Goal: Use online tool/utility: Utilize a website feature to perform a specific function

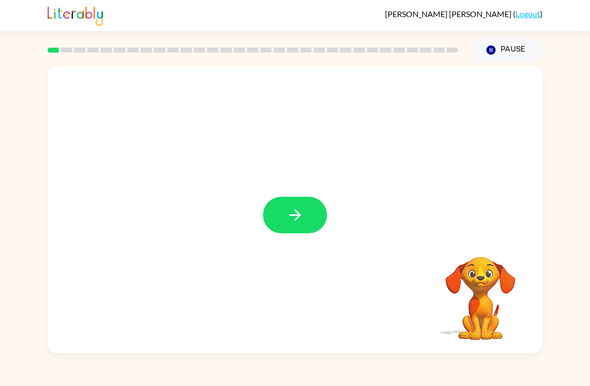
click at [295, 209] on icon "button" at bounding box center [296, 215] width 18 height 18
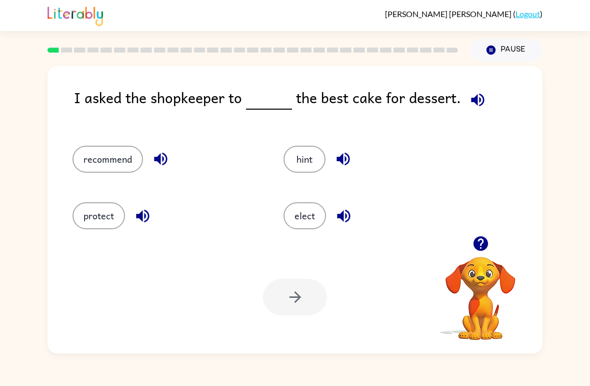
click at [477, 99] on icon "button" at bounding box center [477, 99] width 13 height 13
click at [482, 103] on icon "button" at bounding box center [478, 100] width 18 height 18
click at [479, 105] on icon "button" at bounding box center [477, 99] width 13 height 13
click at [476, 99] on icon "button" at bounding box center [477, 99] width 13 height 13
click at [96, 213] on button "protect" at bounding box center [99, 215] width 53 height 27
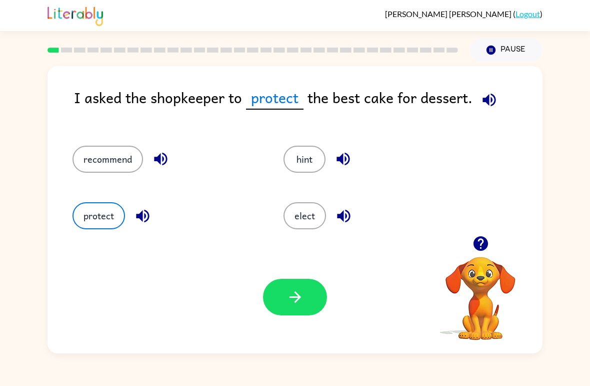
click at [301, 288] on button "button" at bounding box center [295, 297] width 64 height 37
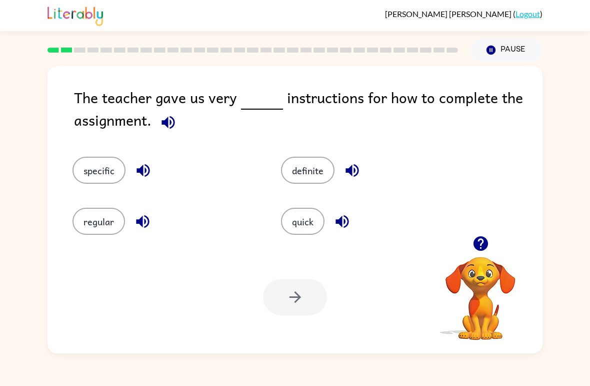
click at [94, 182] on button "specific" at bounding box center [99, 170] width 53 height 27
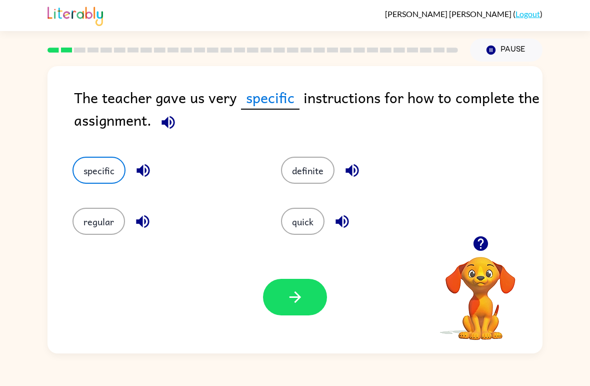
click at [288, 301] on icon "button" at bounding box center [296, 297] width 18 height 18
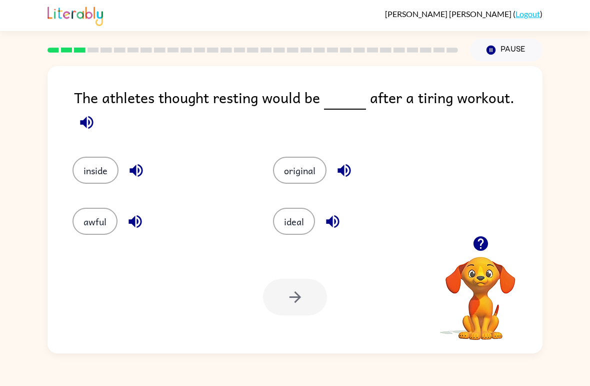
click at [284, 224] on button "ideal" at bounding box center [294, 221] width 42 height 27
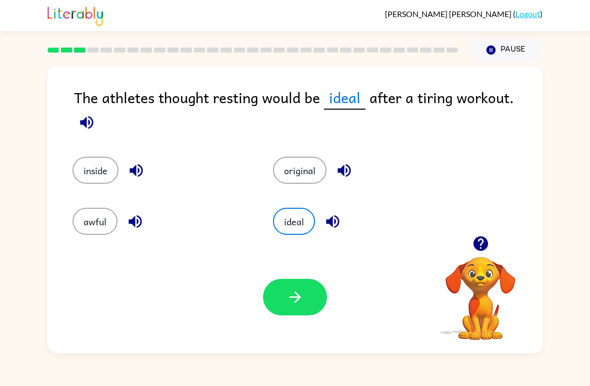
click at [299, 296] on icon "button" at bounding box center [295, 297] width 12 height 12
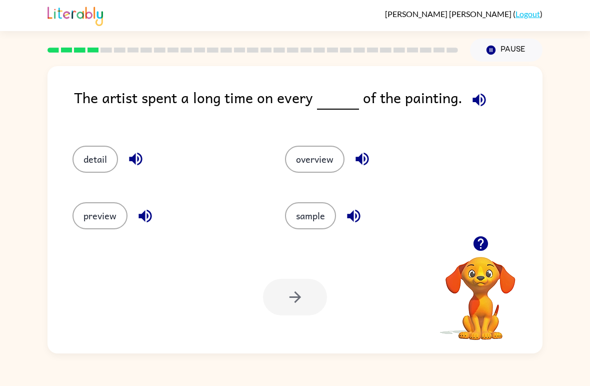
click at [89, 152] on button "detail" at bounding box center [96, 159] width 46 height 27
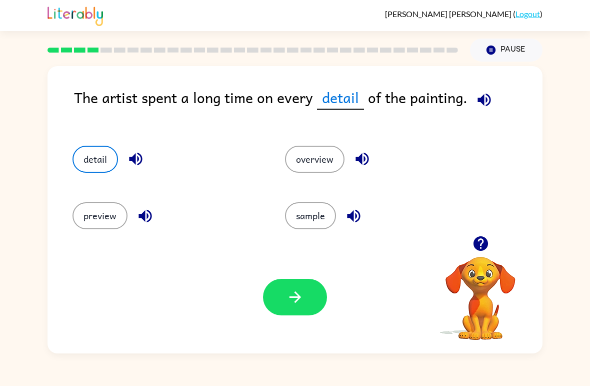
click at [289, 306] on icon "button" at bounding box center [296, 297] width 18 height 18
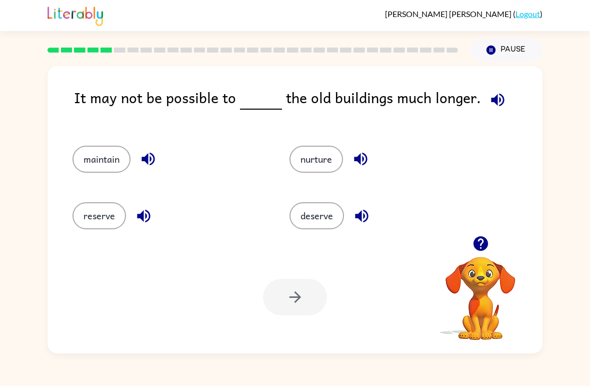
click at [107, 153] on button "maintain" at bounding box center [102, 159] width 58 height 27
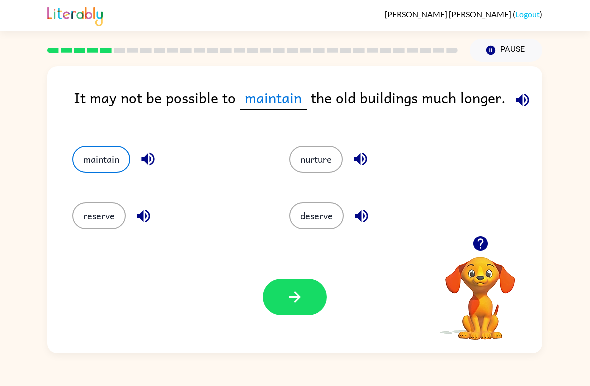
click at [293, 304] on icon "button" at bounding box center [296, 297] width 18 height 18
click at [293, 303] on div at bounding box center [295, 297] width 64 height 37
click at [290, 311] on div at bounding box center [295, 297] width 64 height 37
click at [289, 310] on div at bounding box center [295, 297] width 64 height 37
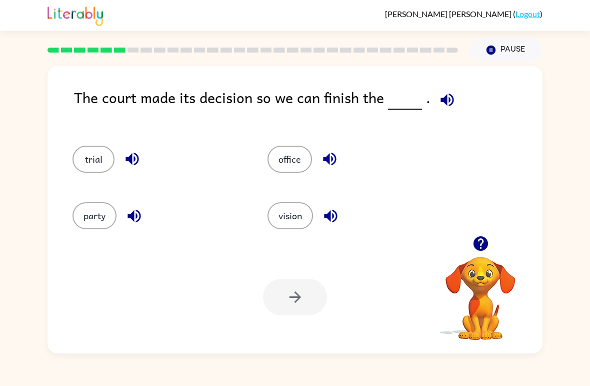
click at [92, 159] on button "trial" at bounding box center [94, 159] width 42 height 27
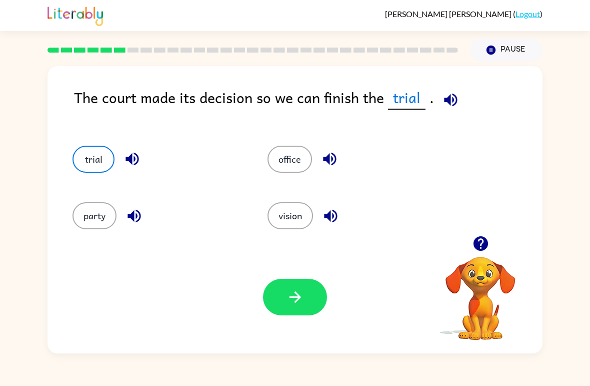
click at [79, 194] on div "party" at bounding box center [151, 211] width 195 height 57
click at [109, 219] on button "party" at bounding box center [95, 215] width 44 height 27
click at [279, 296] on button "button" at bounding box center [295, 297] width 64 height 37
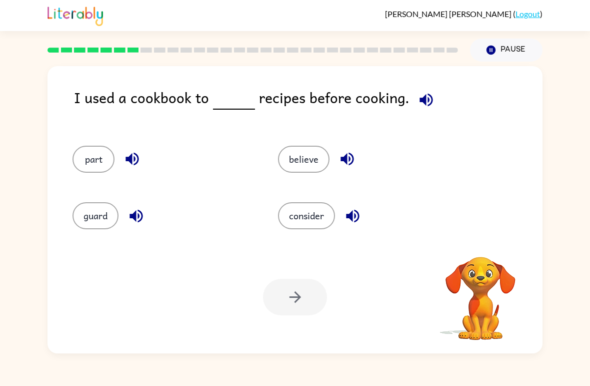
click at [292, 199] on div "consider" at bounding box center [362, 211] width 206 height 57
click at [308, 217] on button "consider" at bounding box center [306, 215] width 57 height 27
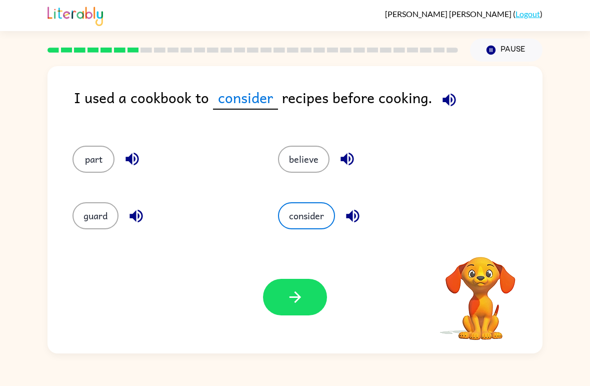
click at [298, 283] on button "button" at bounding box center [295, 297] width 64 height 37
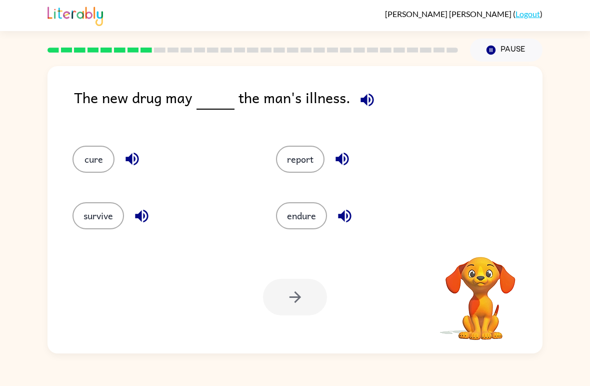
click at [91, 163] on button "cure" at bounding box center [94, 159] width 42 height 27
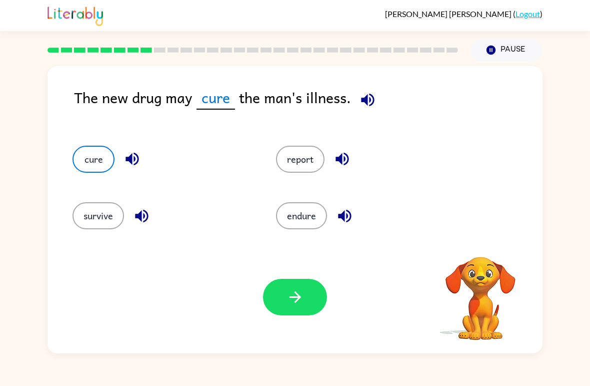
click at [91, 163] on button "cure" at bounding box center [94, 159] width 42 height 27
click at [280, 306] on button "button" at bounding box center [295, 297] width 64 height 37
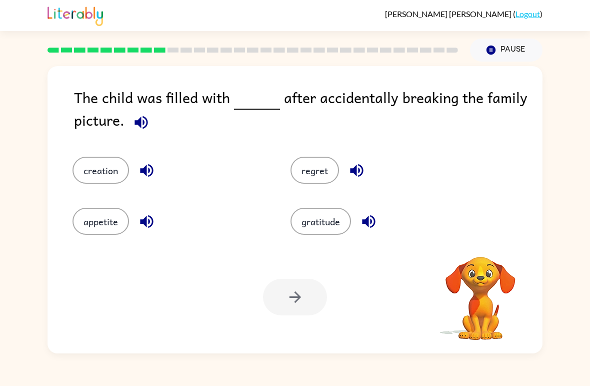
click at [316, 170] on button "regret" at bounding box center [315, 170] width 49 height 27
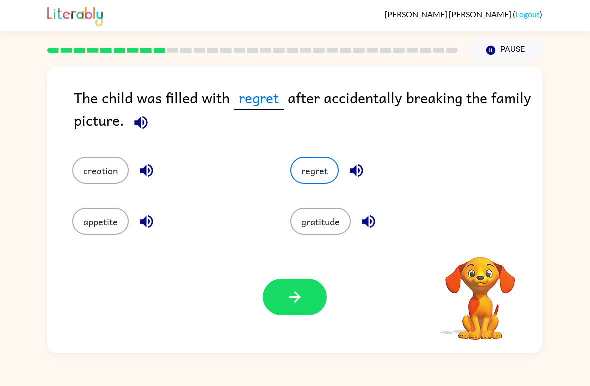
click at [297, 303] on icon "button" at bounding box center [296, 297] width 18 height 18
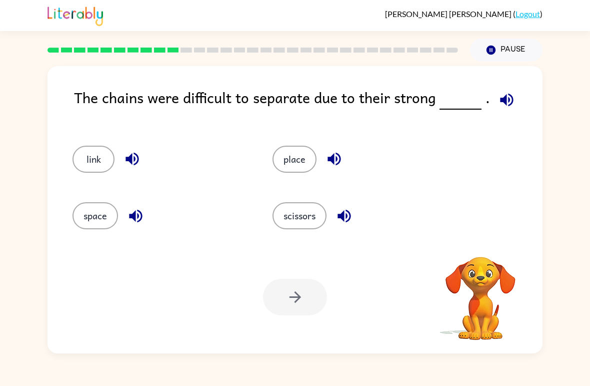
click at [102, 220] on button "space" at bounding box center [96, 215] width 46 height 27
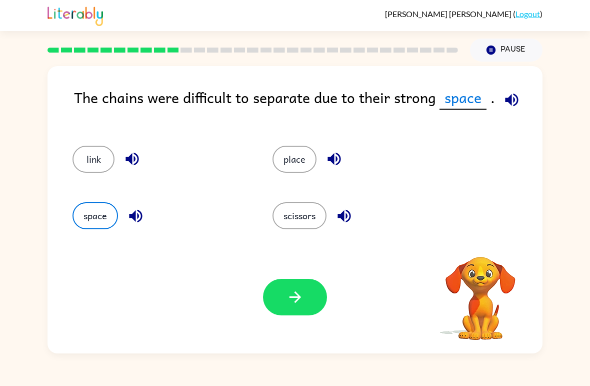
click at [298, 286] on button "button" at bounding box center [295, 297] width 64 height 37
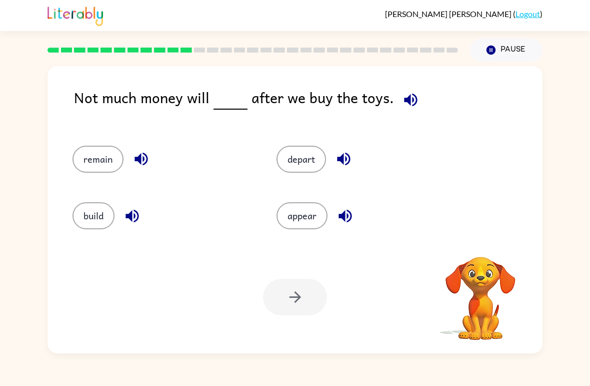
click at [298, 157] on button "depart" at bounding box center [302, 159] width 50 height 27
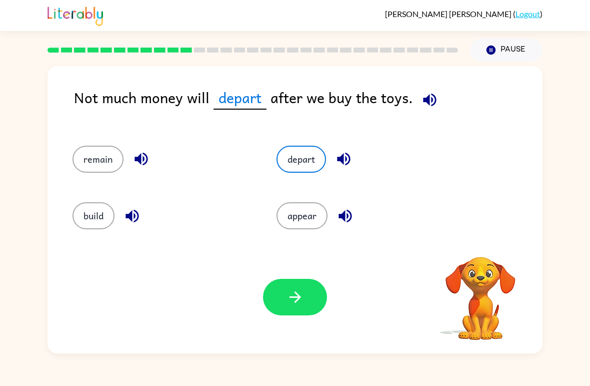
click at [294, 294] on icon "button" at bounding box center [296, 297] width 18 height 18
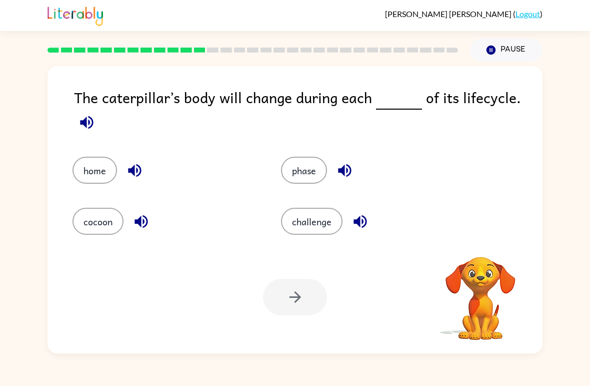
click at [91, 175] on button "home" at bounding box center [95, 170] width 45 height 27
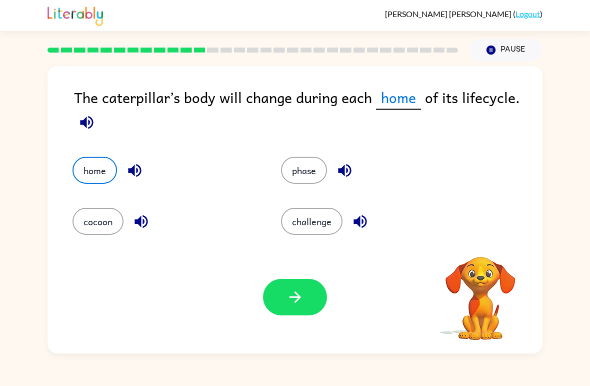
click at [306, 302] on button "button" at bounding box center [295, 297] width 64 height 37
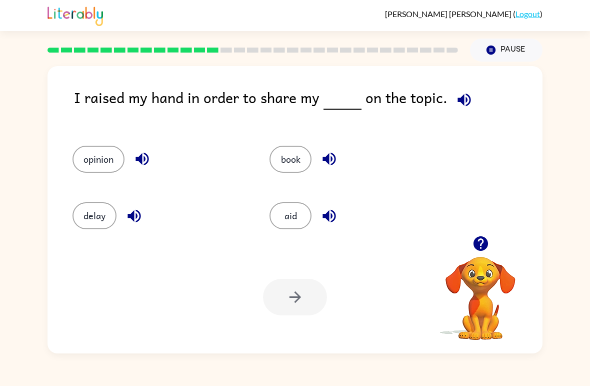
click at [96, 160] on button "opinion" at bounding box center [99, 159] width 52 height 27
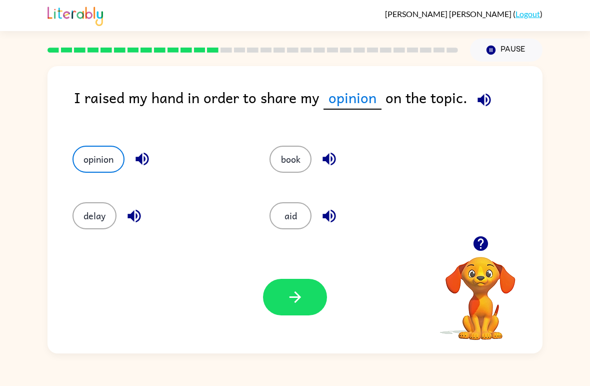
click at [284, 298] on button "button" at bounding box center [295, 297] width 64 height 37
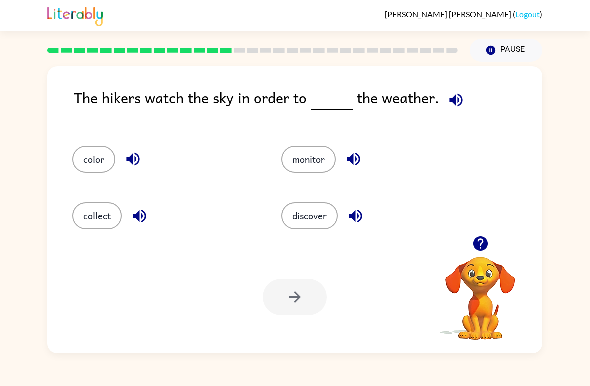
click at [337, 211] on button "discover" at bounding box center [310, 215] width 57 height 27
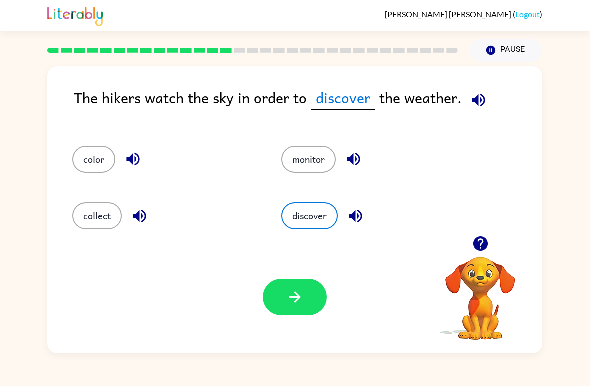
click at [282, 315] on button "button" at bounding box center [295, 297] width 64 height 37
click at [276, 293] on div at bounding box center [295, 297] width 64 height 37
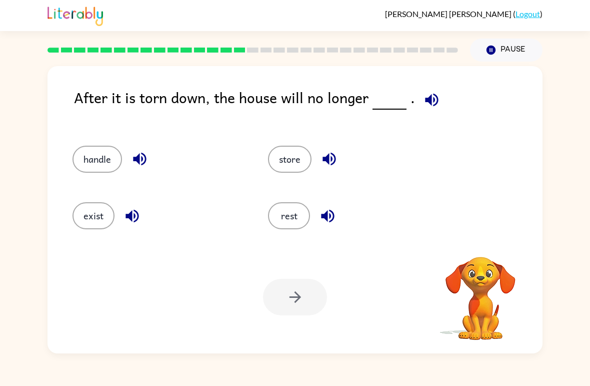
click at [284, 158] on button "store" at bounding box center [290, 159] width 44 height 27
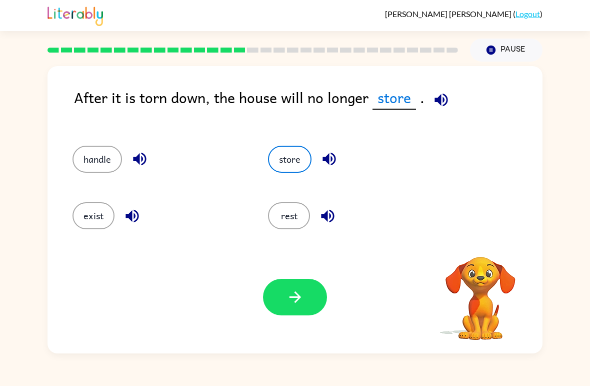
click at [283, 301] on button "button" at bounding box center [295, 297] width 64 height 37
click at [84, 163] on button "handle" at bounding box center [98, 159] width 50 height 27
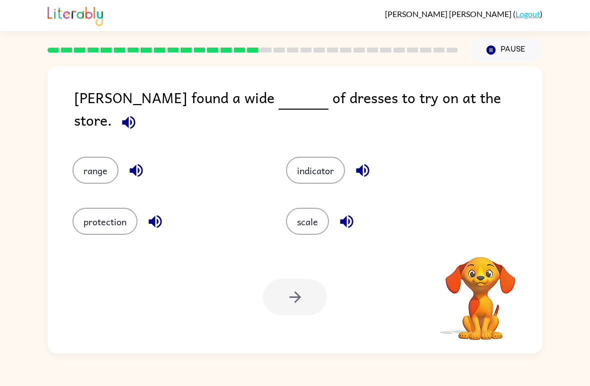
click at [294, 309] on div at bounding box center [295, 297] width 64 height 37
click at [91, 170] on button "range" at bounding box center [96, 170] width 46 height 27
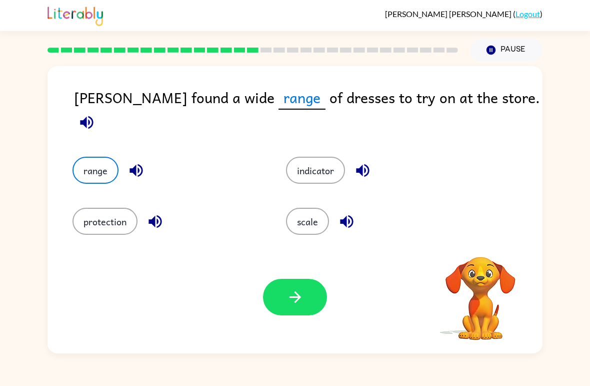
click at [94, 228] on button "protection" at bounding box center [105, 221] width 65 height 27
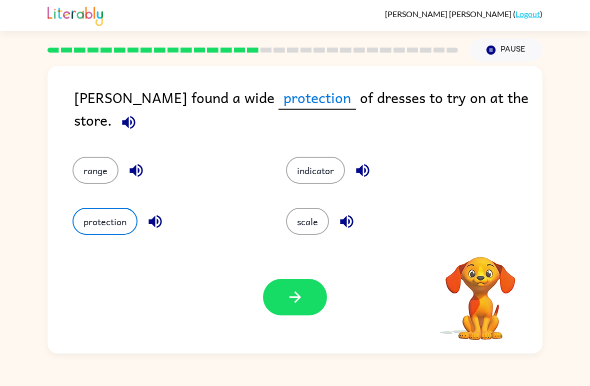
click at [270, 303] on button "button" at bounding box center [295, 297] width 64 height 37
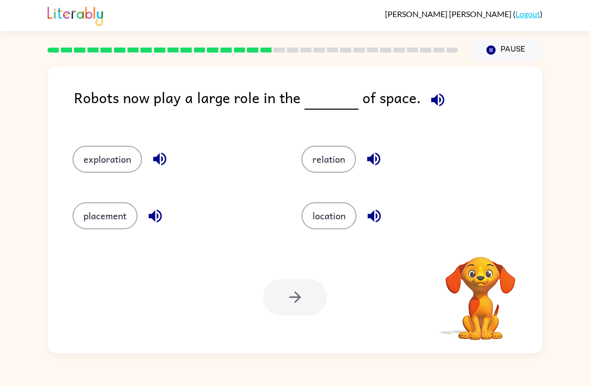
click at [325, 164] on button "relation" at bounding box center [329, 159] width 55 height 27
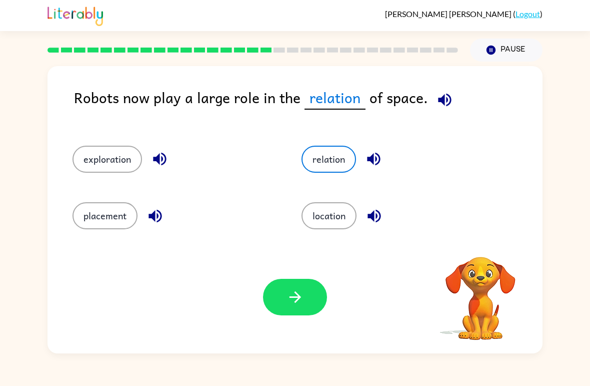
click at [306, 315] on button "button" at bounding box center [295, 297] width 64 height 37
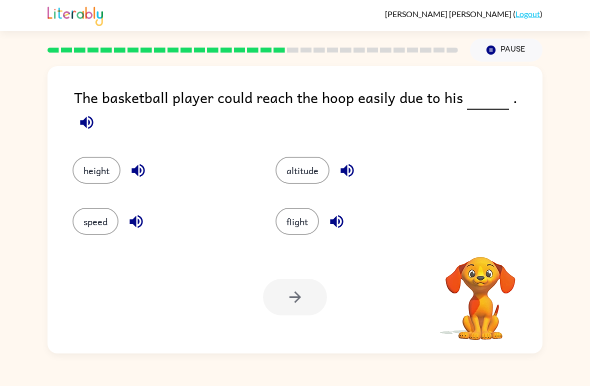
click at [303, 228] on button "flight" at bounding box center [298, 221] width 44 height 27
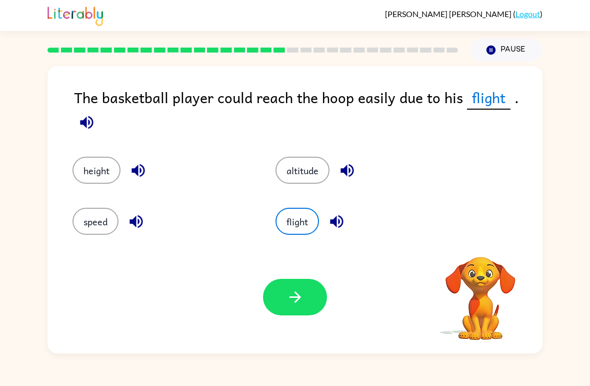
click at [295, 300] on icon "button" at bounding box center [296, 297] width 18 height 18
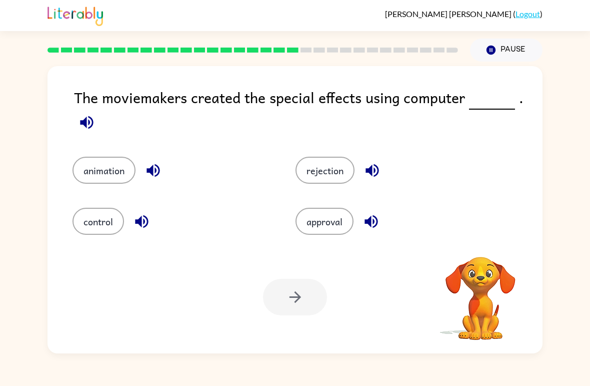
click at [98, 171] on button "animation" at bounding box center [104, 170] width 63 height 27
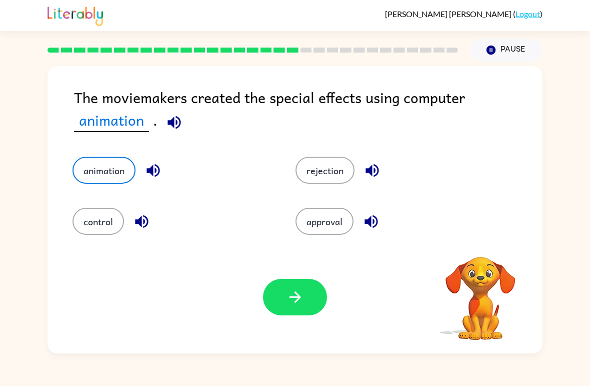
click at [302, 302] on icon "button" at bounding box center [296, 297] width 18 height 18
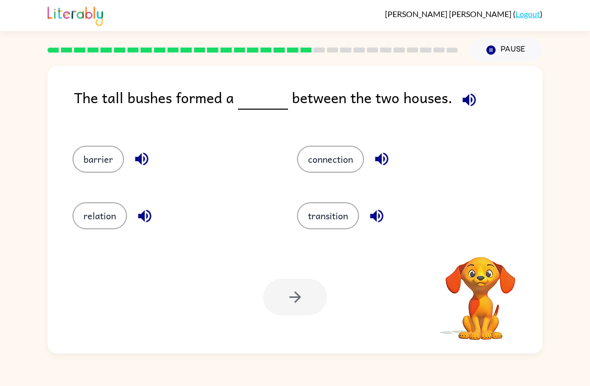
click at [96, 220] on button "relation" at bounding box center [100, 215] width 55 height 27
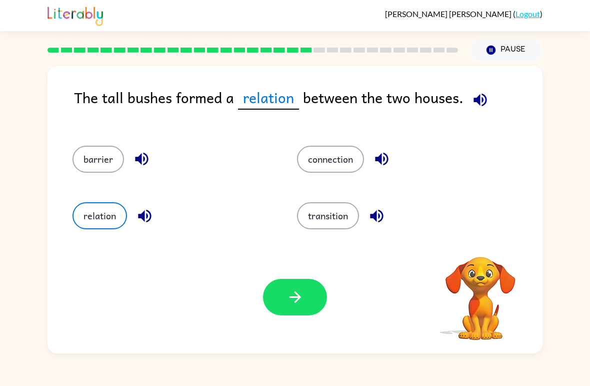
click at [307, 298] on button "button" at bounding box center [295, 297] width 64 height 37
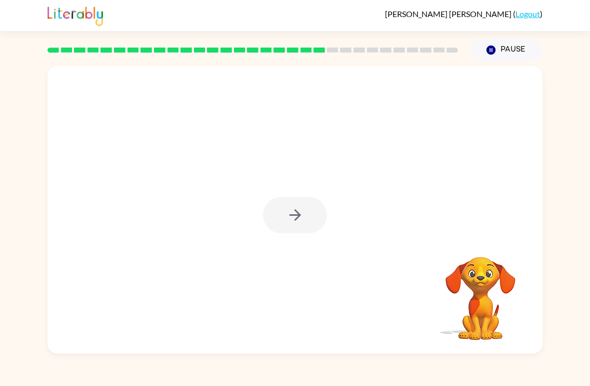
click at [283, 199] on div at bounding box center [295, 215] width 64 height 37
click at [280, 172] on div at bounding box center [295, 209] width 495 height 287
click at [283, 198] on button "button" at bounding box center [295, 215] width 64 height 37
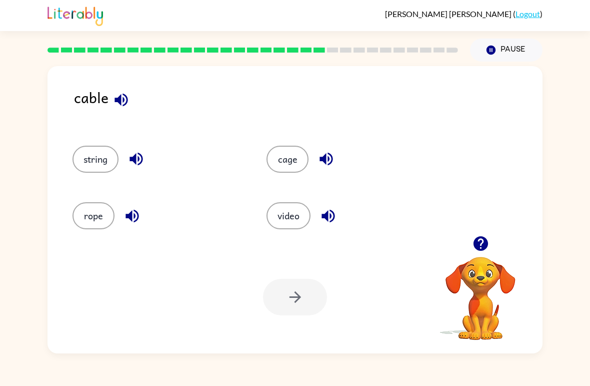
click at [81, 175] on div "string" at bounding box center [151, 155] width 194 height 57
click at [81, 174] on div "string" at bounding box center [151, 155] width 194 height 57
click at [294, 302] on div at bounding box center [295, 297] width 64 height 37
click at [95, 154] on button "string" at bounding box center [96, 159] width 46 height 27
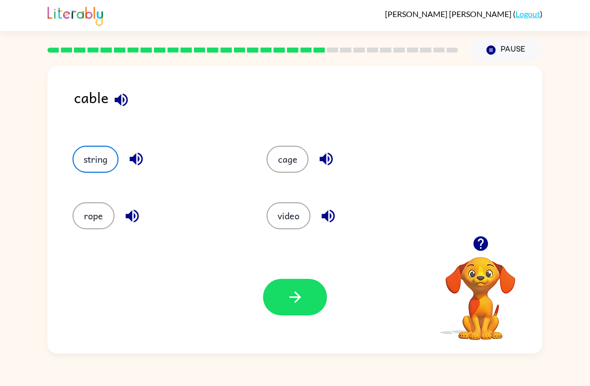
click at [287, 290] on icon "button" at bounding box center [296, 297] width 18 height 18
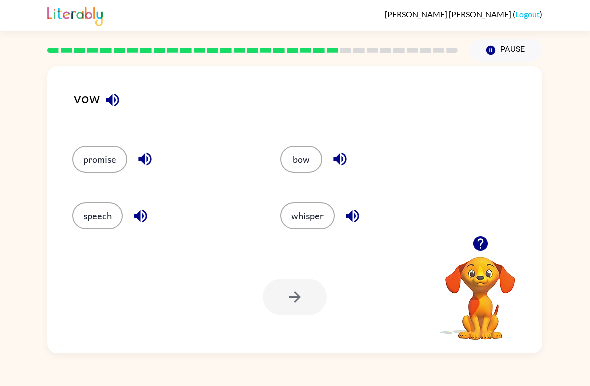
click at [101, 153] on button "promise" at bounding box center [100, 159] width 55 height 27
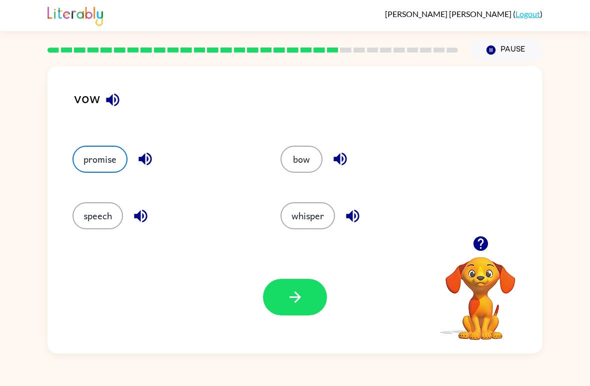
click at [290, 301] on icon "button" at bounding box center [296, 297] width 18 height 18
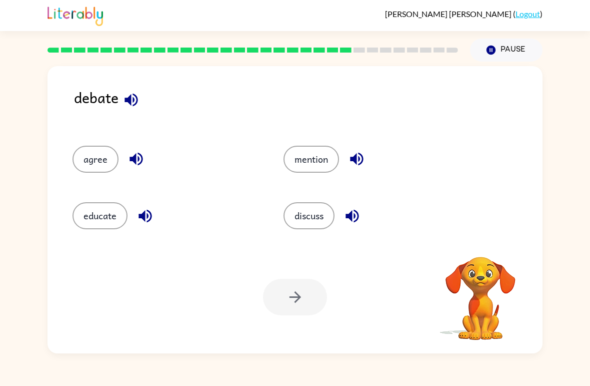
click at [311, 167] on button "mention" at bounding box center [312, 159] width 56 height 27
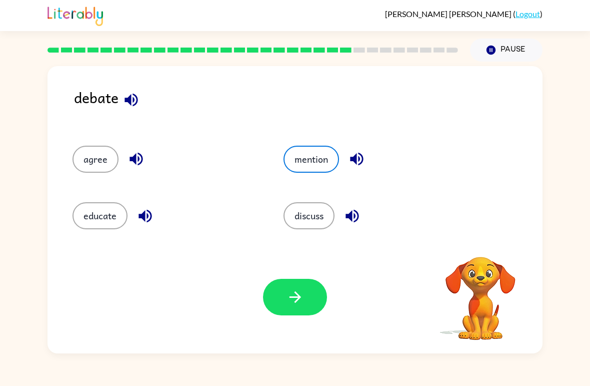
click at [294, 293] on icon "button" at bounding box center [296, 297] width 18 height 18
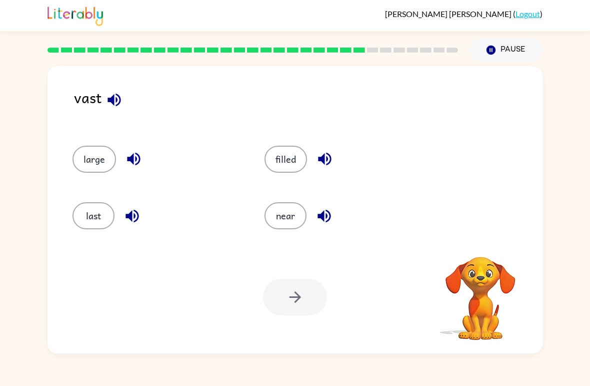
click at [288, 211] on button "near" at bounding box center [286, 215] width 42 height 27
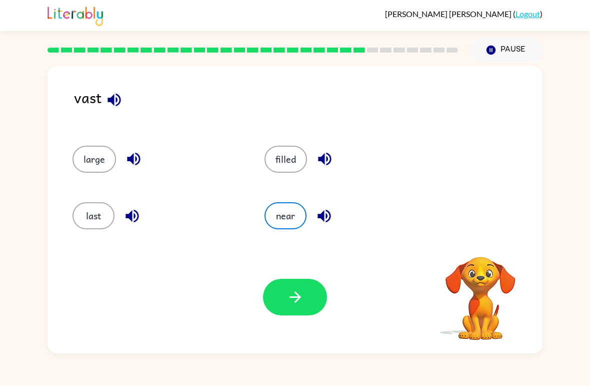
click at [289, 307] on button "button" at bounding box center [295, 297] width 64 height 37
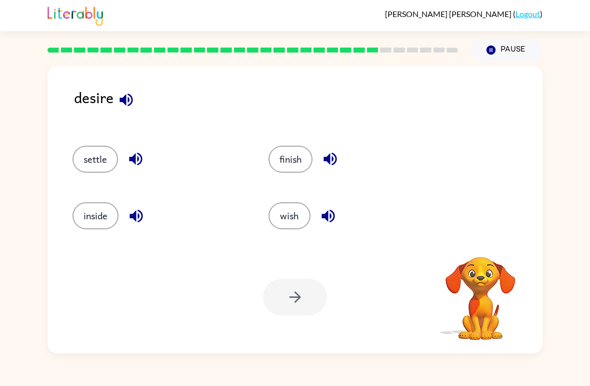
click at [83, 224] on button "inside" at bounding box center [96, 215] width 46 height 27
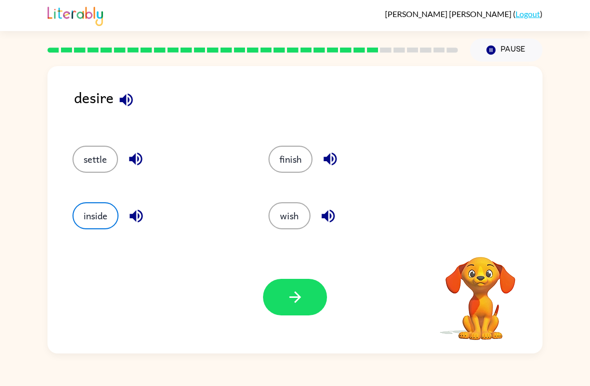
click at [283, 216] on button "wish" at bounding box center [290, 215] width 42 height 27
click at [279, 302] on button "button" at bounding box center [295, 297] width 64 height 37
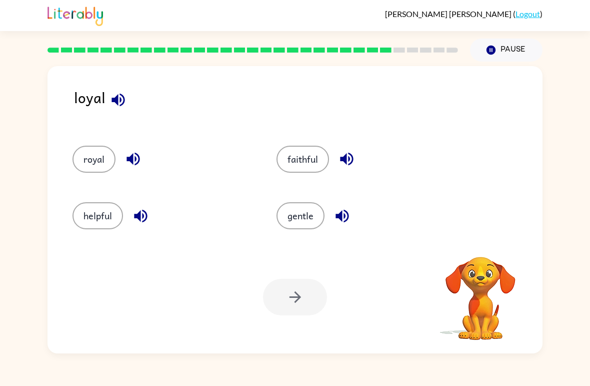
click at [311, 156] on button "faithful" at bounding box center [303, 159] width 53 height 27
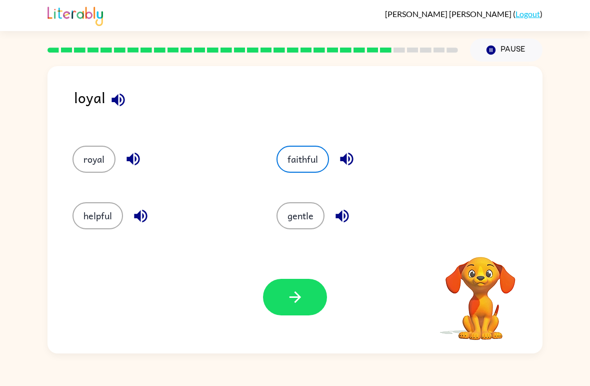
click at [294, 302] on icon "button" at bounding box center [296, 297] width 18 height 18
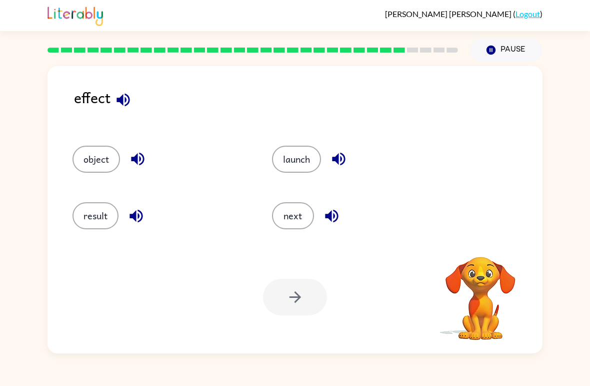
click at [98, 216] on button "result" at bounding box center [96, 215] width 46 height 27
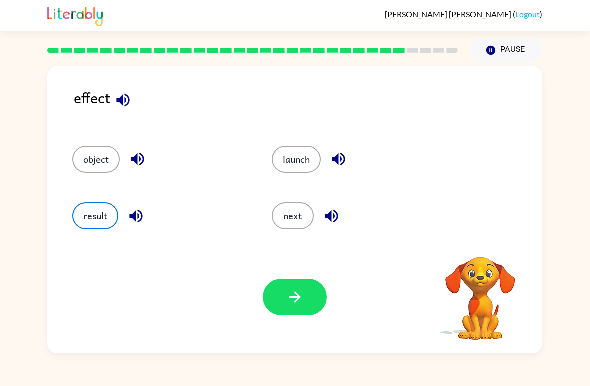
click at [292, 302] on icon "button" at bounding box center [296, 297] width 18 height 18
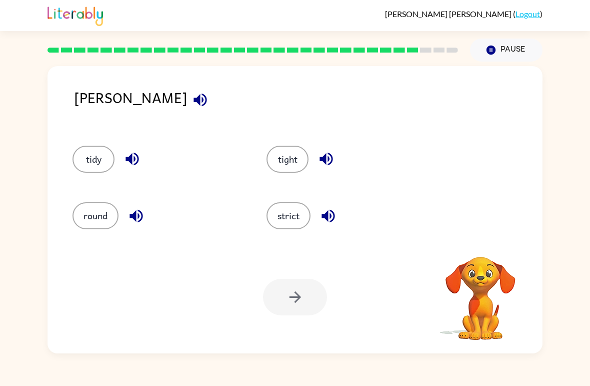
click at [276, 225] on button "strict" at bounding box center [289, 215] width 44 height 27
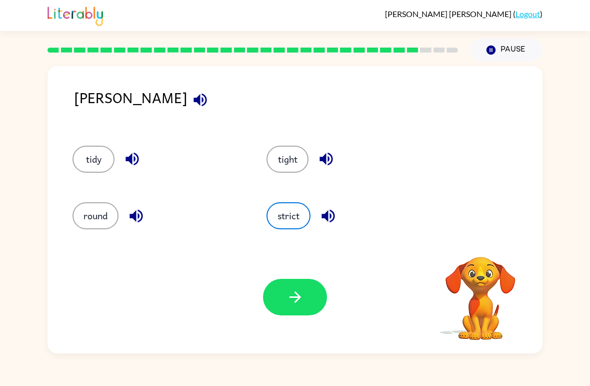
click at [289, 310] on button "button" at bounding box center [295, 297] width 64 height 37
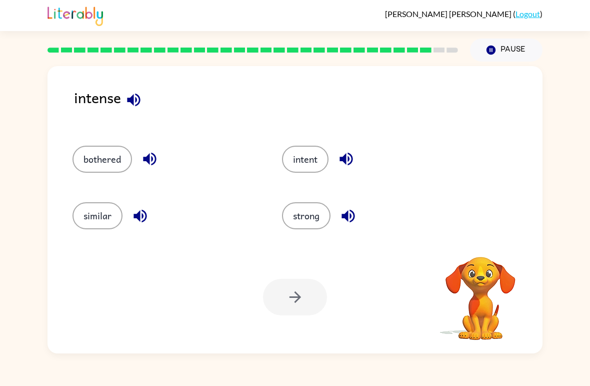
click at [102, 163] on button "bothered" at bounding box center [103, 159] width 60 height 27
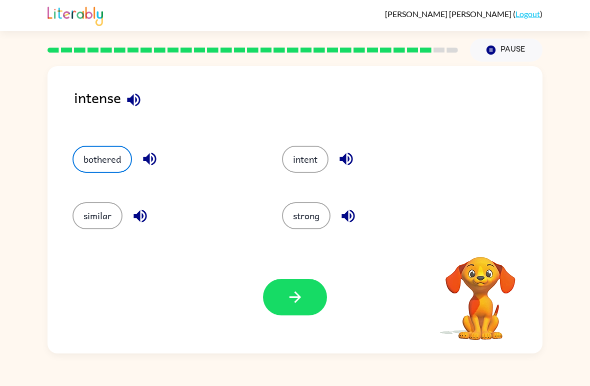
click at [304, 309] on button "button" at bounding box center [295, 297] width 64 height 37
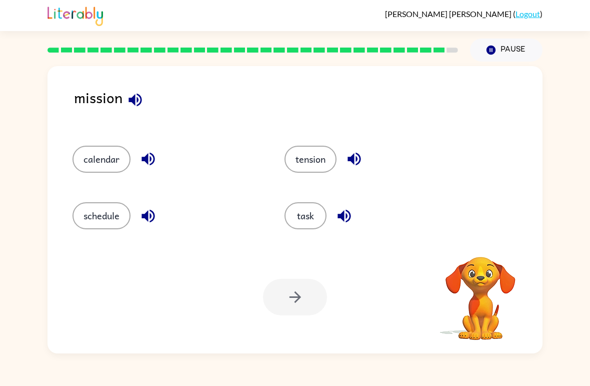
click at [311, 151] on button "tension" at bounding box center [311, 159] width 52 height 27
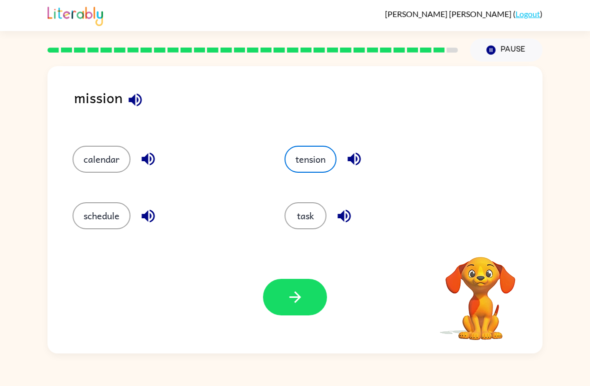
click at [289, 295] on icon "button" at bounding box center [296, 297] width 18 height 18
